Goal: Browse casually

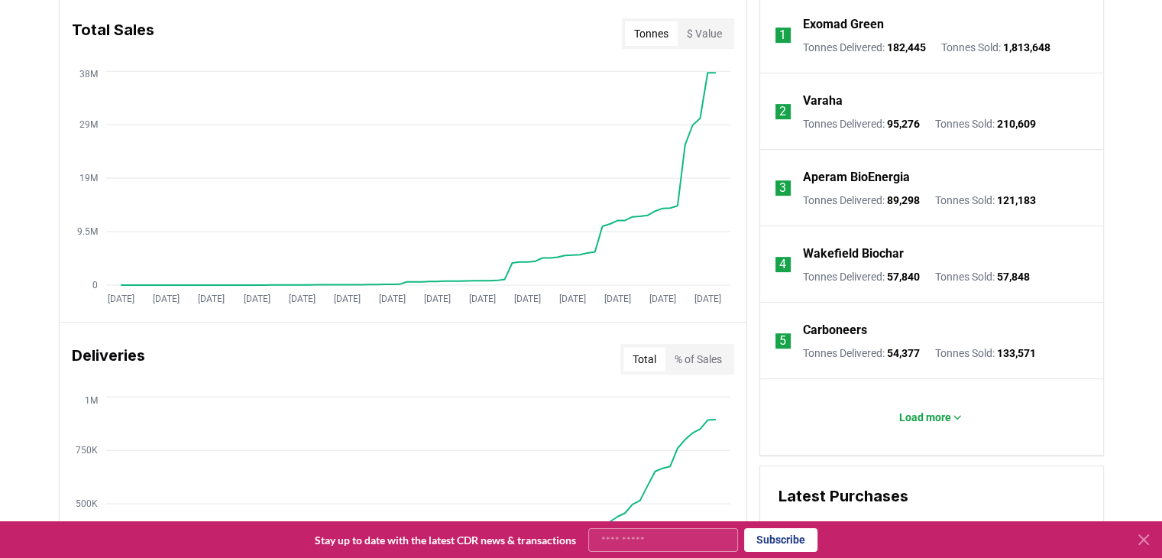
scroll to position [549, 0]
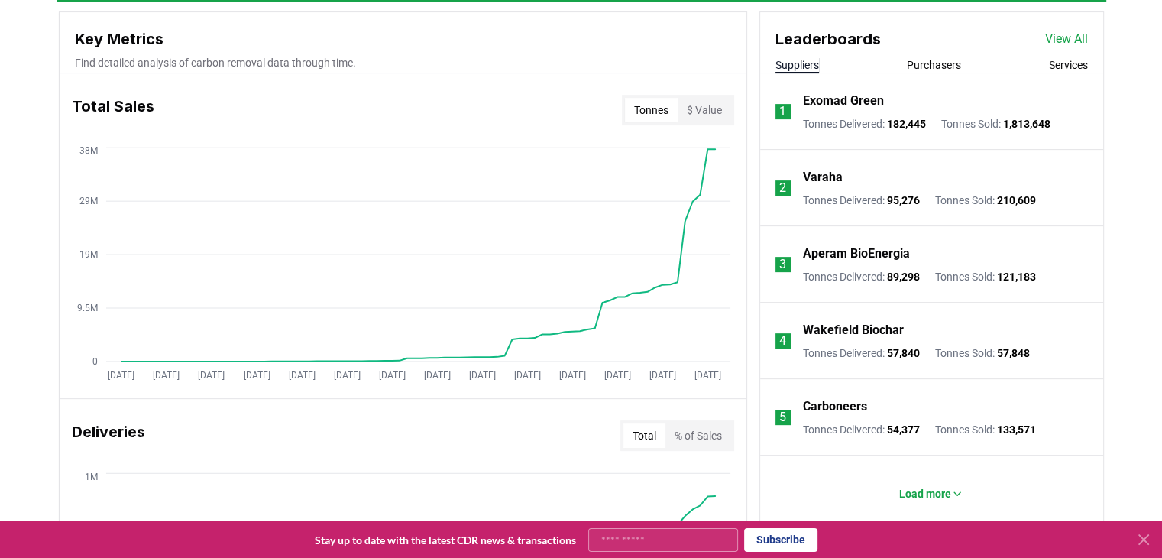
click at [212, 328] on div "Total Sales Tonnes $ Value [DATE] [DATE] [DATE] [DATE] [DATE] [DATE] [DATE] [DA…" at bounding box center [403, 561] width 687 height 977
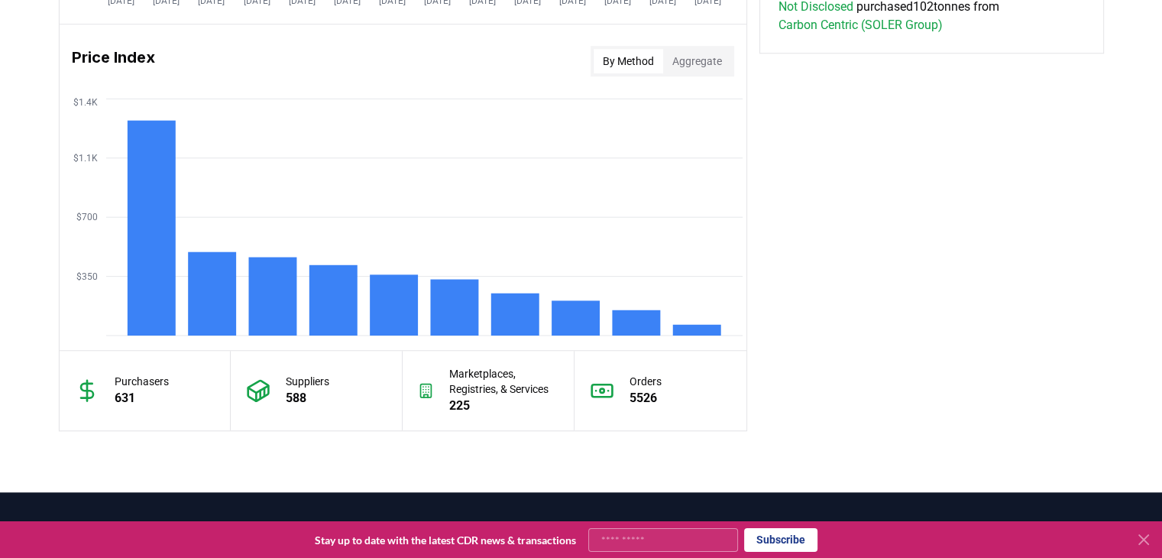
scroll to position [1250, 0]
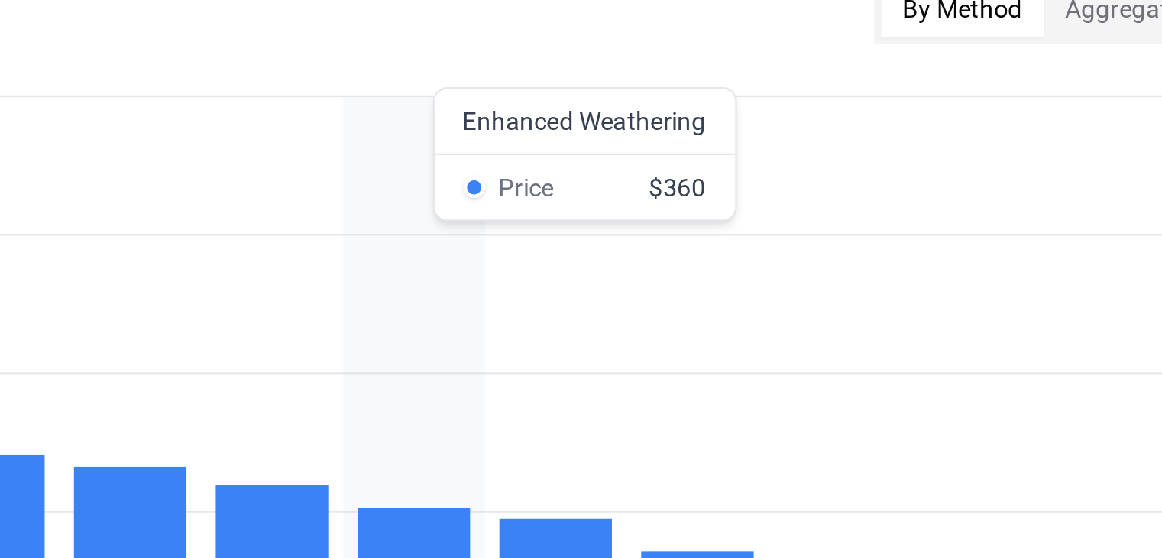
scroll to position [1234, 0]
